Goal: Task Accomplishment & Management: Manage account settings

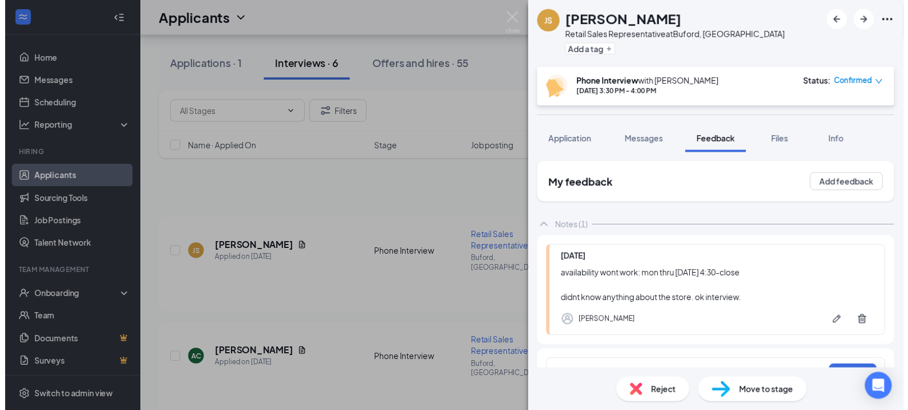
scroll to position [57, 0]
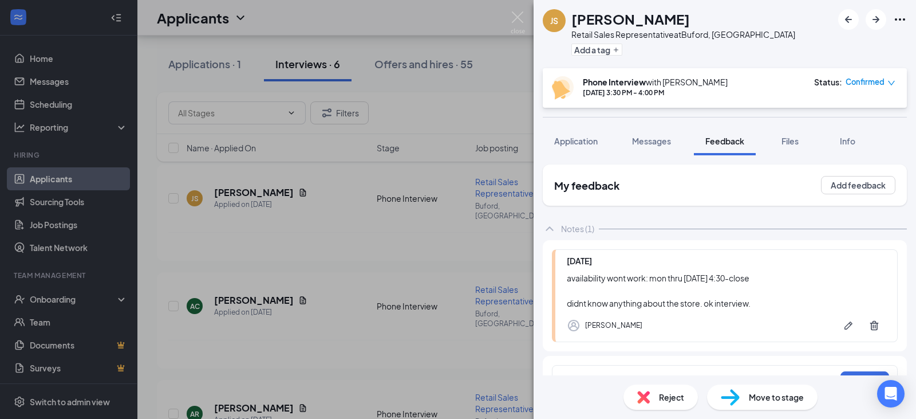
click at [66, 196] on div "JS [PERSON_NAME] Retail Sales Representative at [GEOGRAPHIC_DATA], [GEOGRAPHIC_…" at bounding box center [458, 209] width 916 height 419
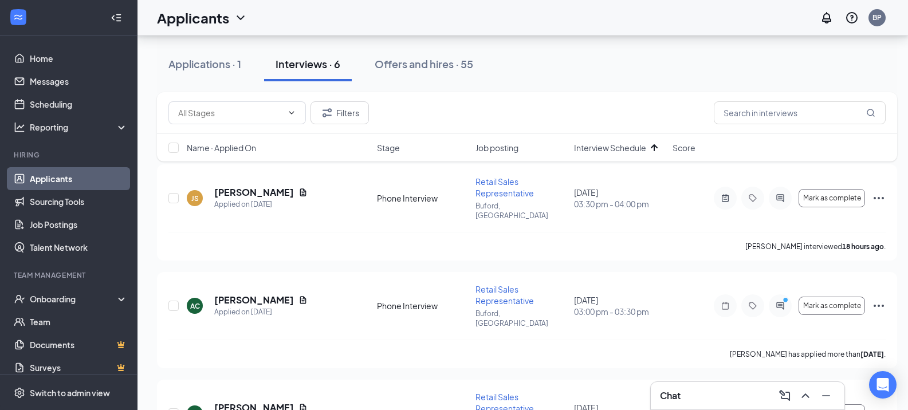
click at [64, 178] on link "Applicants" at bounding box center [79, 178] width 98 height 23
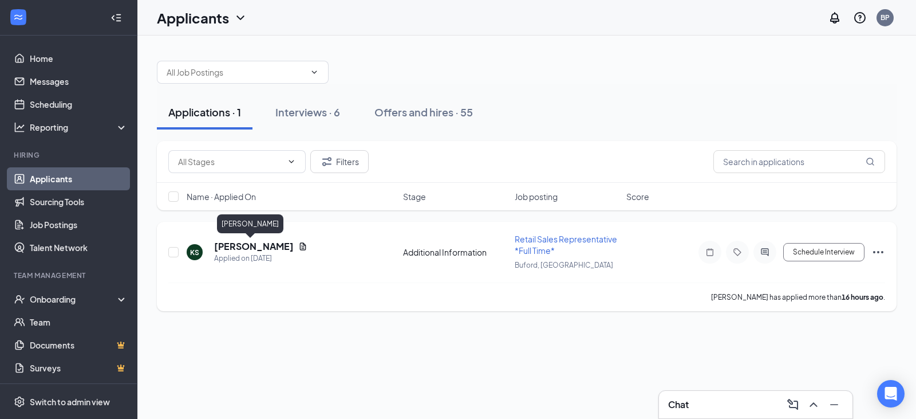
click at [228, 246] on h5 "[PERSON_NAME]" at bounding box center [254, 246] width 80 height 13
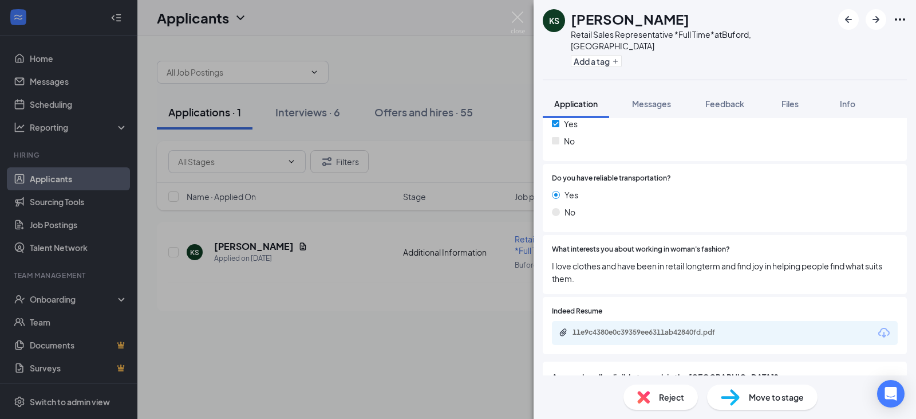
scroll to position [286, 0]
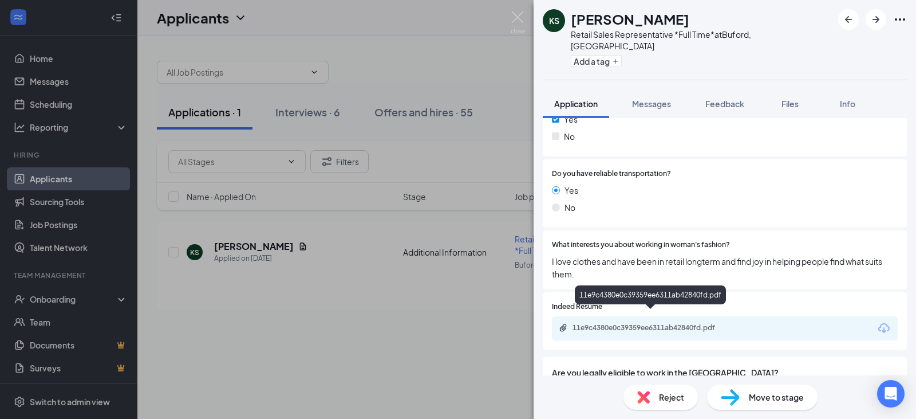
click at [618, 323] on div "11e9c4380e0c39359ee6311ab42840fd.pdf" at bounding box center [653, 327] width 160 height 9
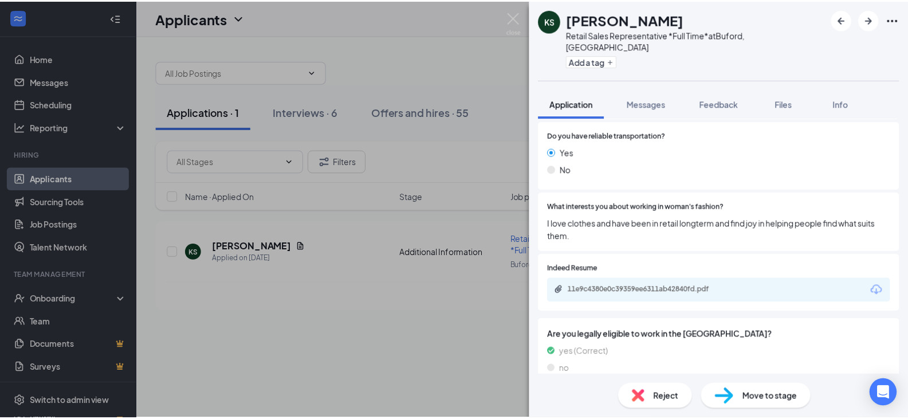
scroll to position [344, 0]
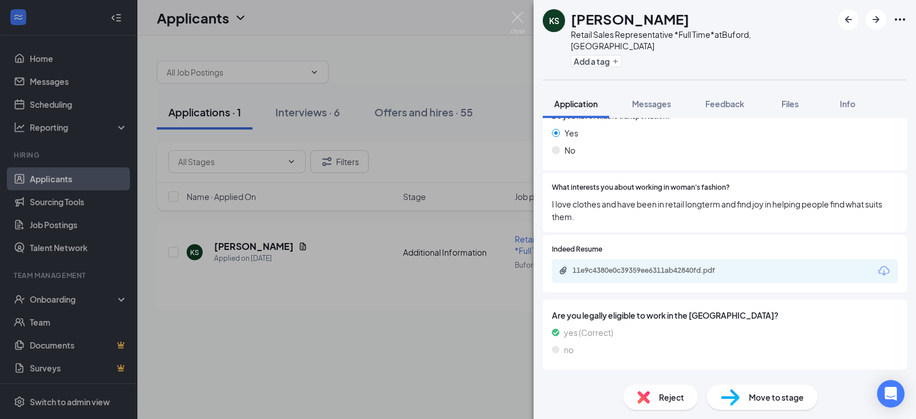
click at [661, 399] on span "Reject" at bounding box center [671, 397] width 25 height 13
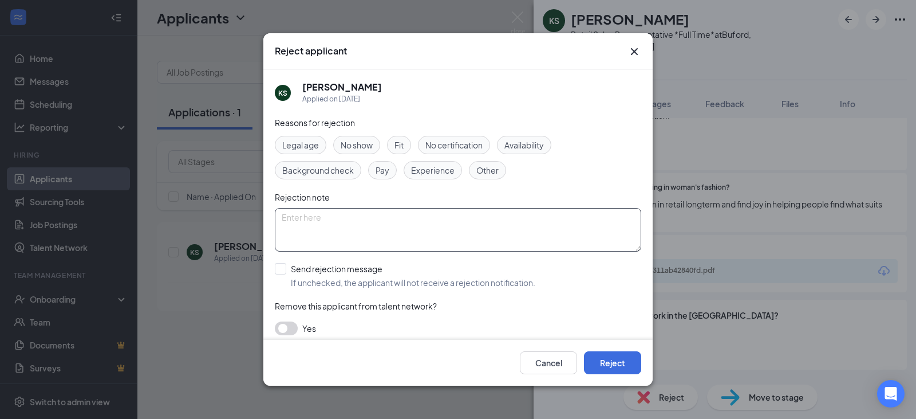
click at [395, 218] on textarea at bounding box center [458, 230] width 367 height 44
type textarea "short tenure work history"
click at [281, 269] on input "Send rejection message If unchecked, the applicant will not receive a rejection…" at bounding box center [405, 275] width 261 height 25
checkbox input "true"
click at [620, 358] on button "Reject" at bounding box center [612, 362] width 57 height 23
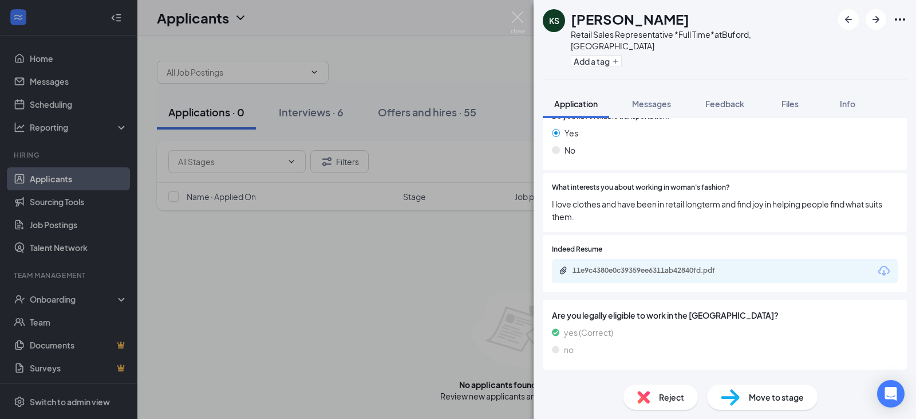
click at [300, 123] on div "KS [PERSON_NAME] Retail Sales Representative *Full Time* at [GEOGRAPHIC_DATA], …" at bounding box center [458, 209] width 916 height 419
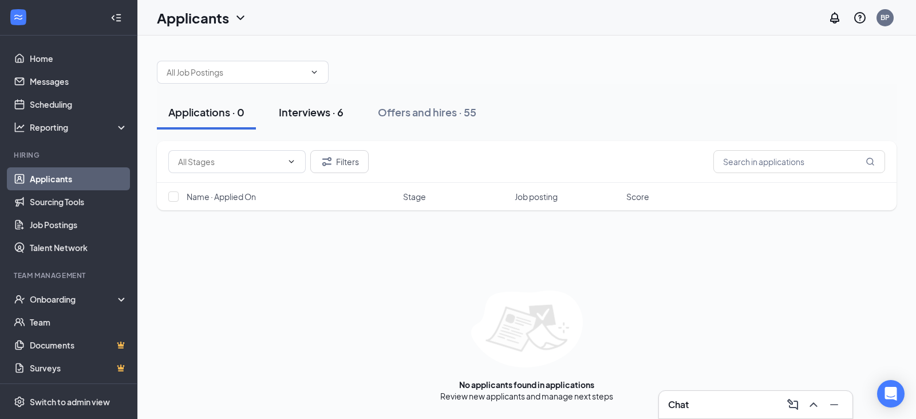
click at [304, 116] on div "Interviews · 6" at bounding box center [311, 112] width 65 height 14
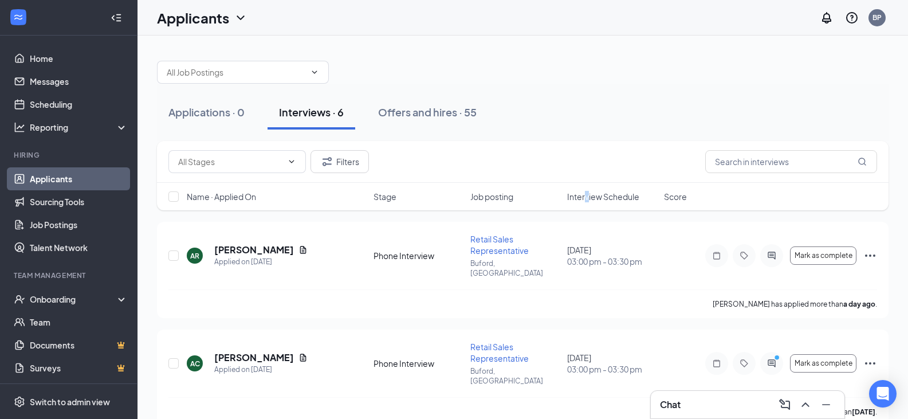
click at [586, 198] on span "Interview Schedule" at bounding box center [603, 196] width 72 height 11
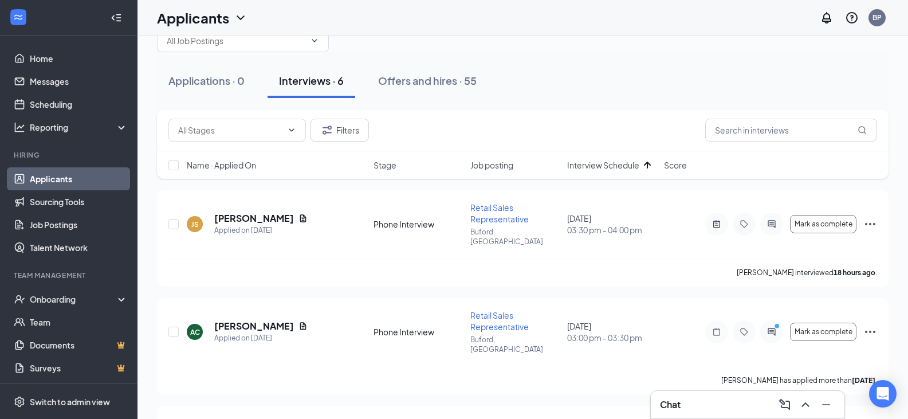
scroll to position [57, 0]
